Goal: Book appointment/travel/reservation

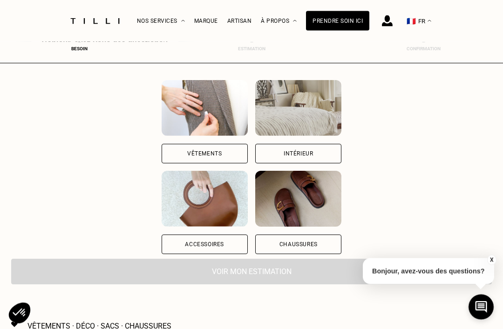
scroll to position [93, 0]
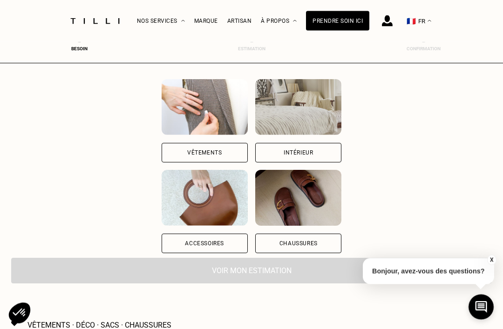
click at [178, 159] on div "Vêtements" at bounding box center [205, 153] width 86 height 20
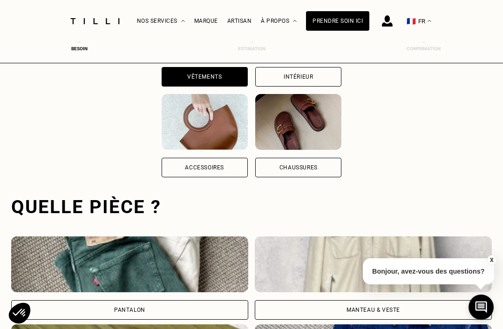
scroll to position [287, 0]
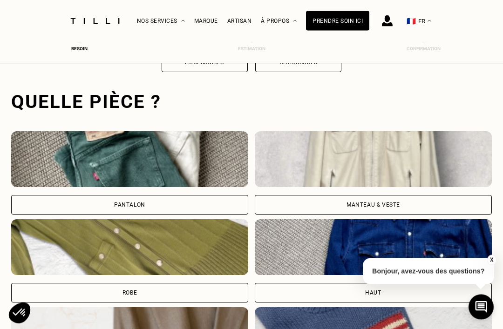
click at [130, 205] on div "Pantalon" at bounding box center [129, 205] width 31 height 6
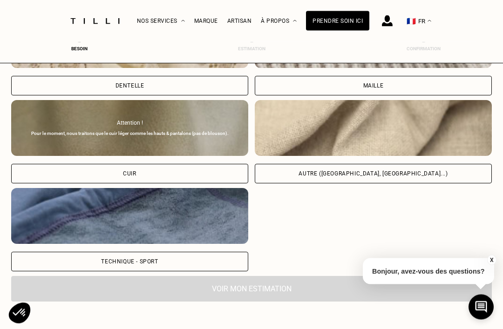
scroll to position [1096, 0]
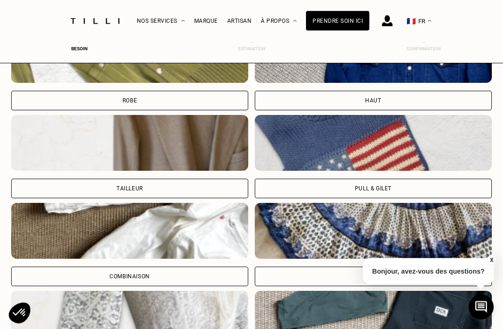
click at [170, 187] on div "Tailleur" at bounding box center [129, 189] width 237 height 20
select select "FR"
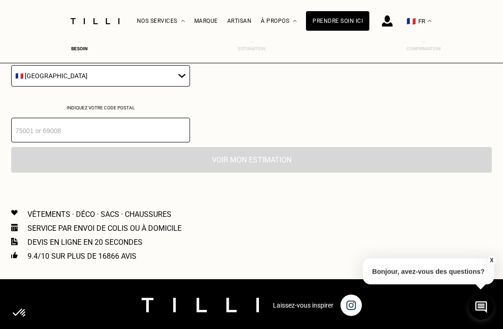
scroll to position [936, 0]
click at [158, 135] on input "number" at bounding box center [100, 130] width 179 height 25
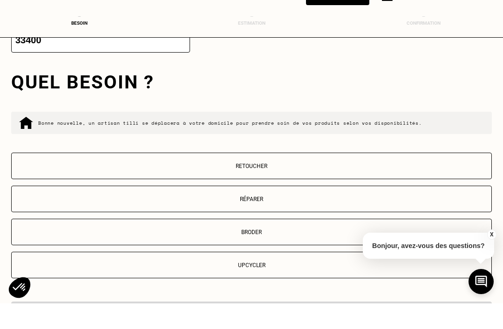
scroll to position [1001, 0]
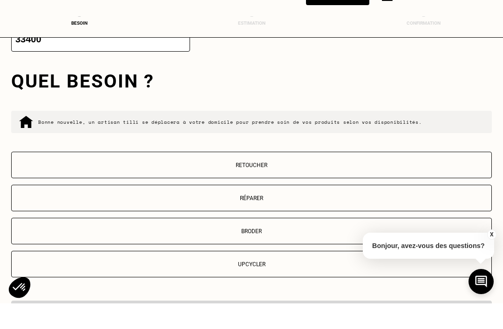
type input "33400"
click at [277, 221] on p "Réparer" at bounding box center [251, 224] width 470 height 7
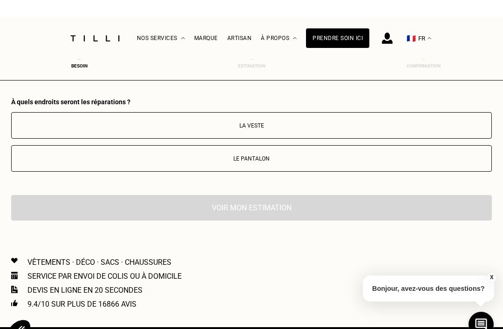
scroll to position [1238, 0]
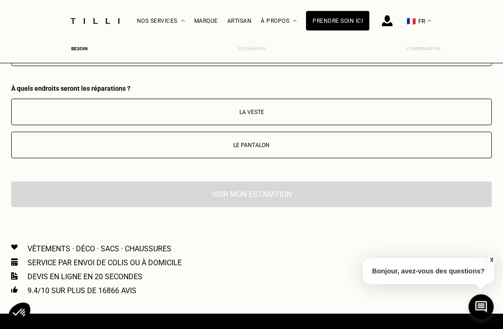
click at [276, 149] on p "Le pantalon" at bounding box center [251, 145] width 470 height 7
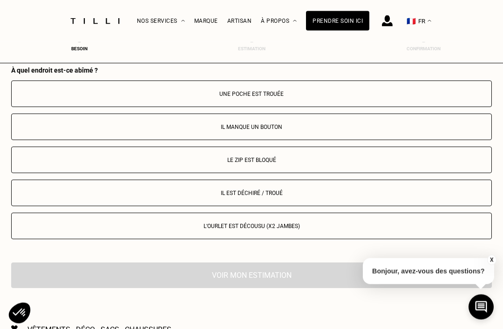
scroll to position [1364, 0]
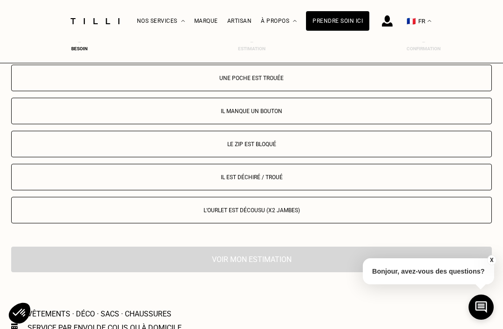
click at [279, 181] on p "Il est déchiré / troué" at bounding box center [251, 177] width 470 height 7
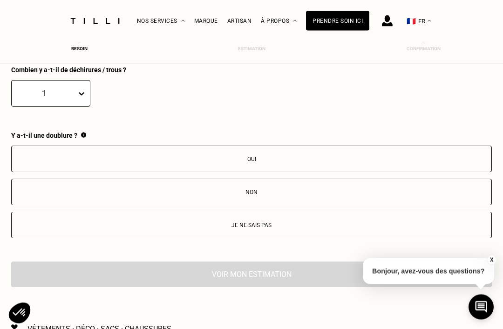
scroll to position [1556, 0]
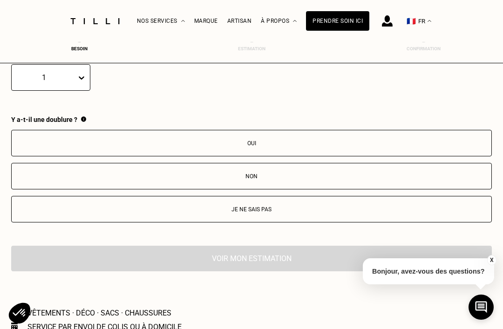
click at [276, 211] on button "Je ne sais pas" at bounding box center [251, 209] width 480 height 27
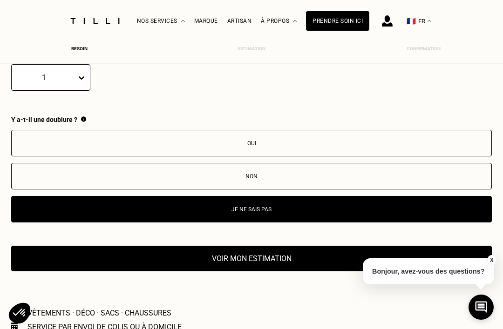
click at [288, 267] on button "Voir mon estimation" at bounding box center [251, 259] width 480 height 26
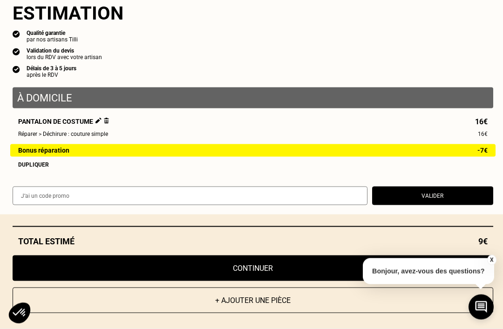
scroll to position [10, 0]
click at [445, 205] on button "Valider" at bounding box center [432, 196] width 121 height 19
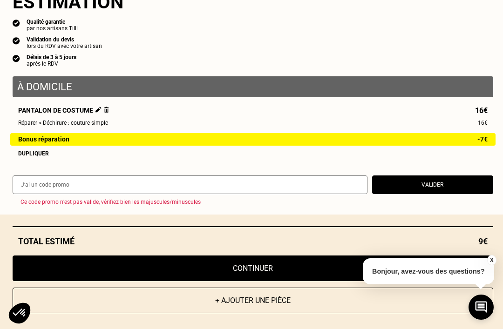
scroll to position [22, 0]
click at [488, 282] on div "X Bonjour, avez-vous des questions?" at bounding box center [428, 270] width 131 height 44
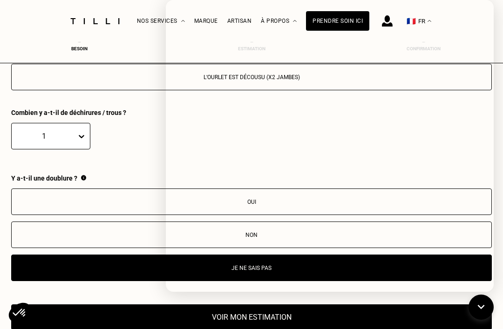
click at [120, 215] on button "Oui" at bounding box center [251, 202] width 480 height 27
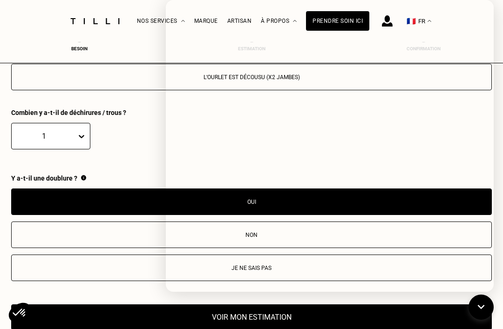
click at [143, 329] on button "Voir mon estimation" at bounding box center [251, 317] width 480 height 26
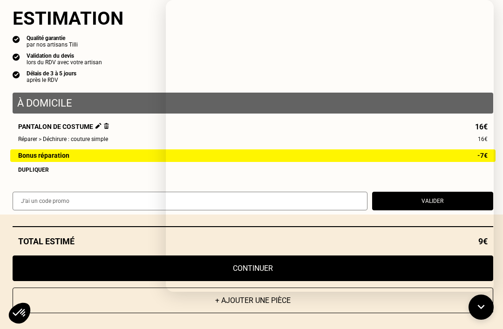
click at [139, 281] on button "Continuer" at bounding box center [253, 269] width 480 height 26
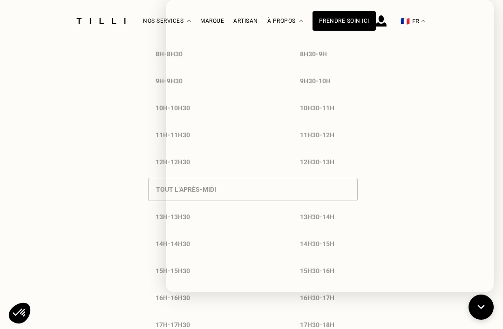
select select "FR"
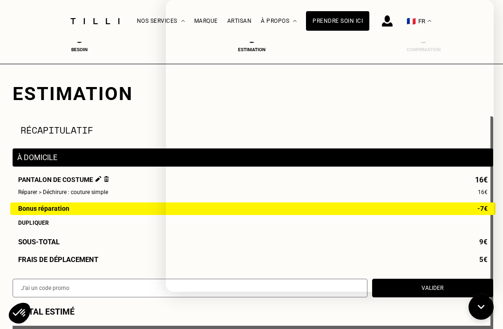
click at [143, 97] on div "Estimation" at bounding box center [252, 94] width 478 height 22
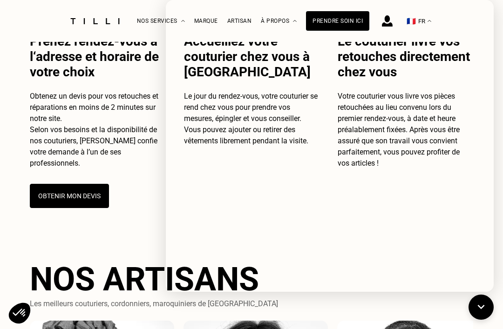
scroll to position [359, 0]
